Goal: Task Accomplishment & Management: Manage account settings

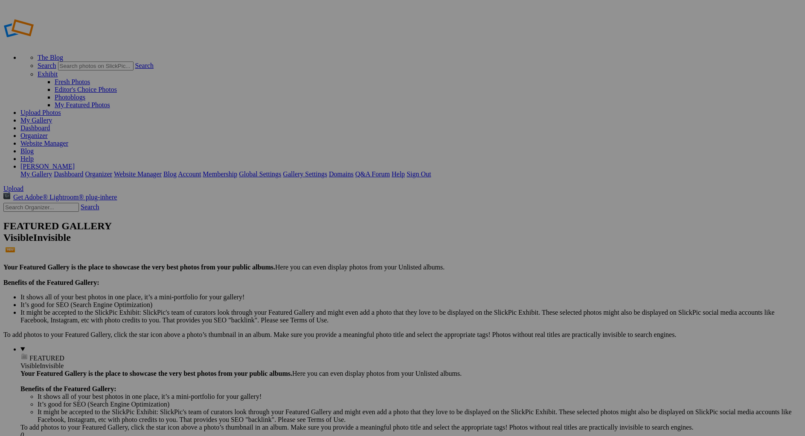
type input "1997 Ford F250"
click at [326, 261] on span "Create" at bounding box center [317, 264] width 18 height 7
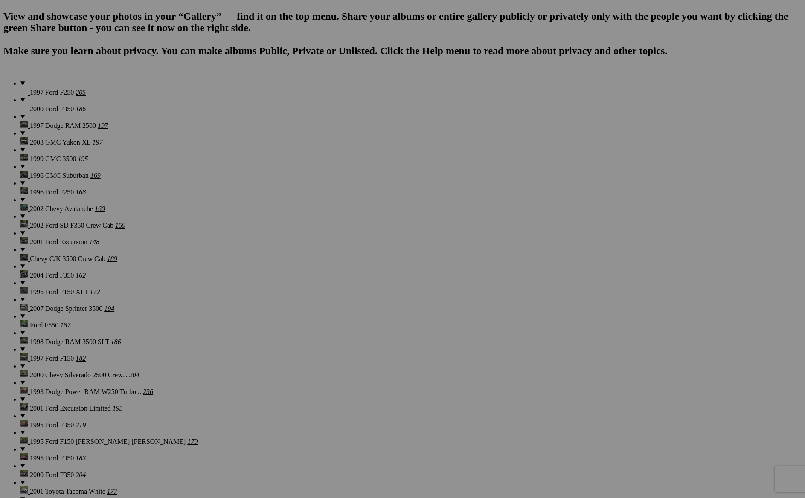
scroll to position [597, 0]
